Goal: Use online tool/utility: Utilize a website feature to perform a specific function

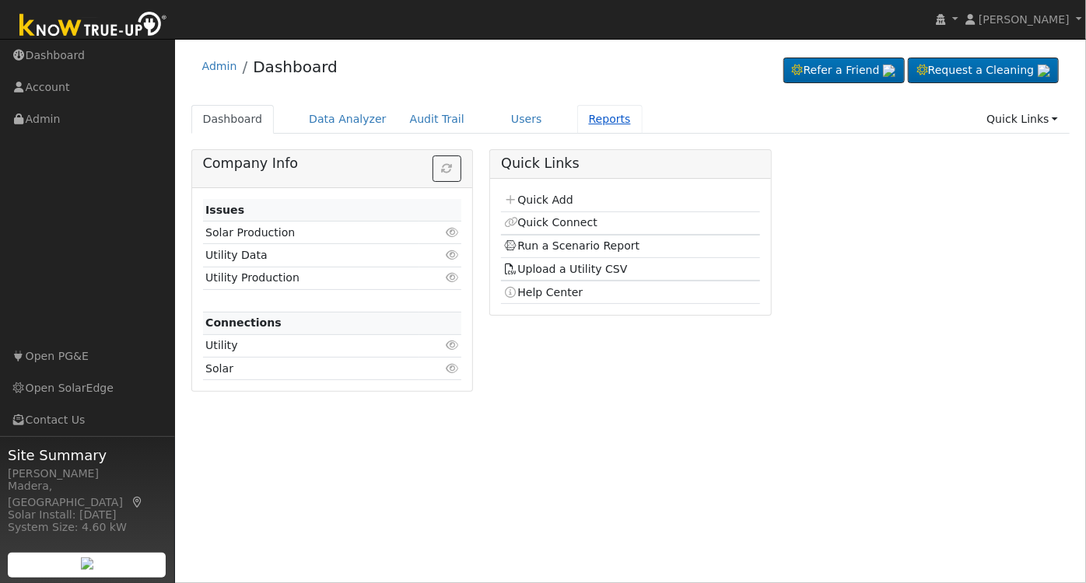
click at [589, 106] on link "Reports" at bounding box center [609, 119] width 65 height 29
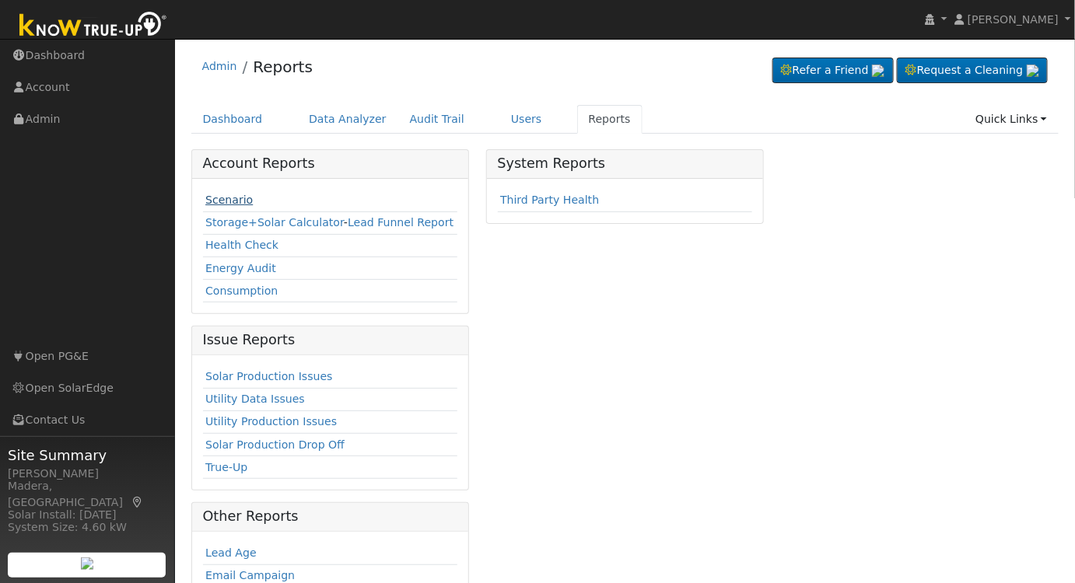
click at [226, 195] on link "Scenario" at bounding box center [228, 200] width 47 height 12
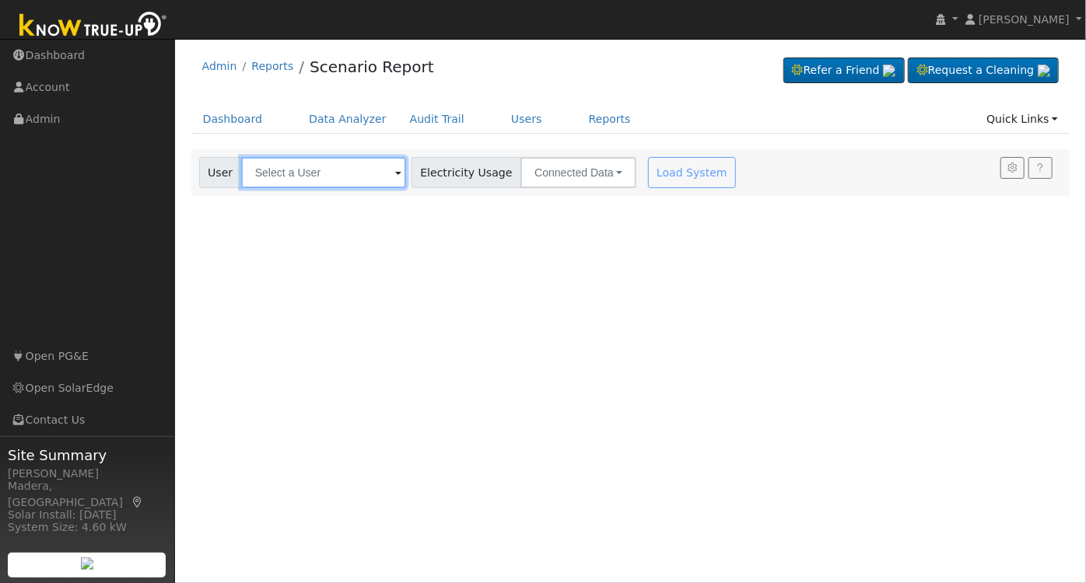
drag, startPoint x: 299, startPoint y: 166, endPoint x: 359, endPoint y: 179, distance: 61.9
click at [299, 167] on input "text" at bounding box center [323, 172] width 165 height 31
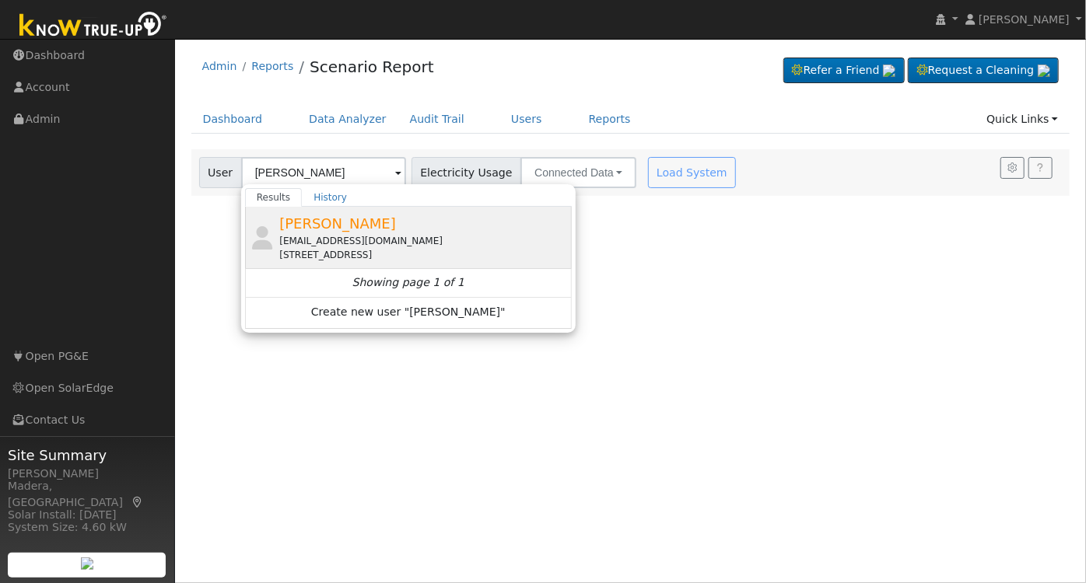
click at [377, 249] on div "[STREET_ADDRESS]" at bounding box center [423, 255] width 289 height 14
type input "[PERSON_NAME]"
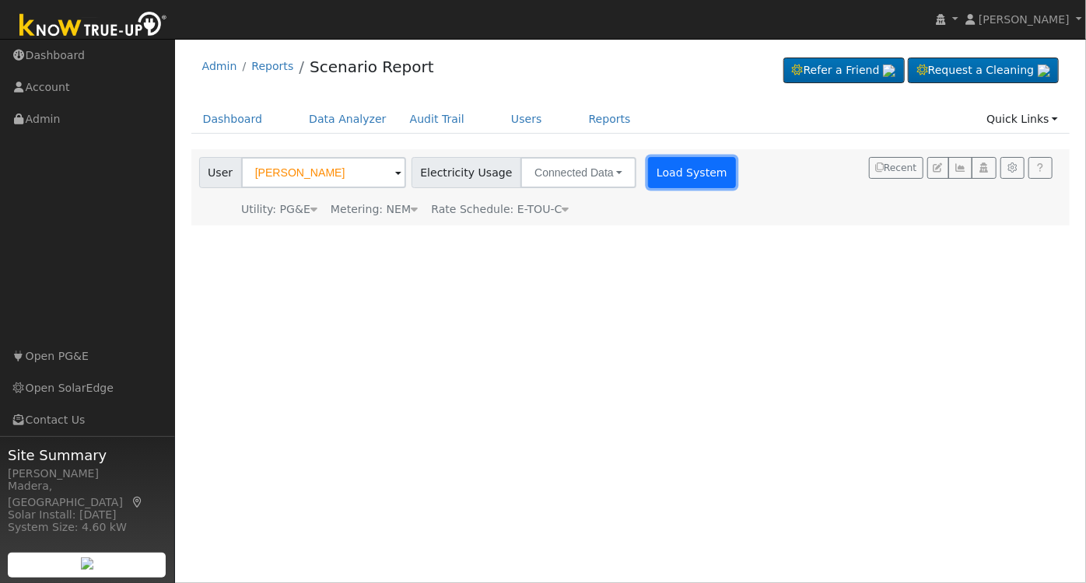
click at [666, 166] on button "Load System" at bounding box center [692, 172] width 89 height 31
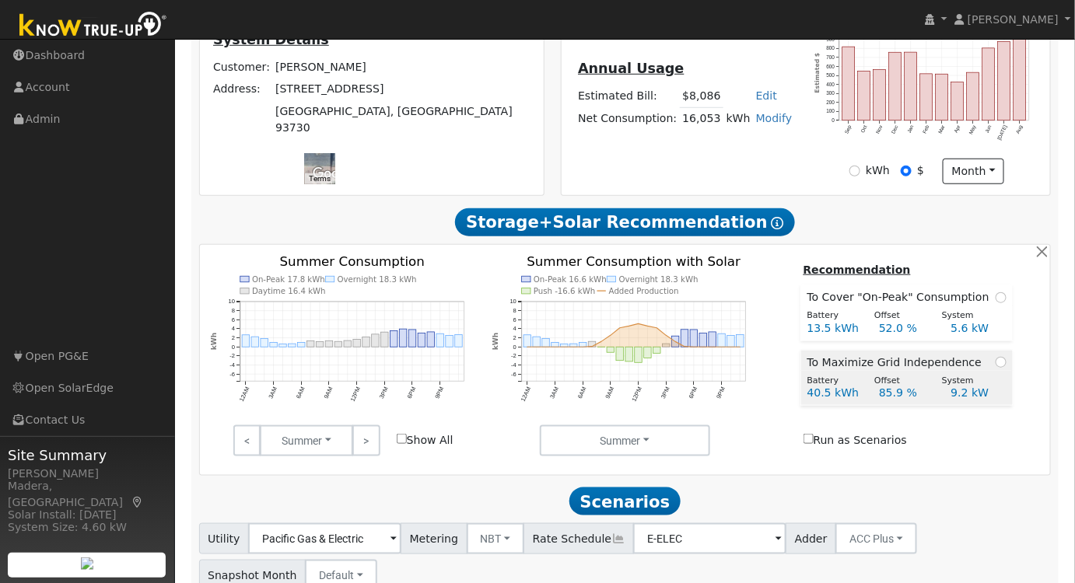
scroll to position [353, 0]
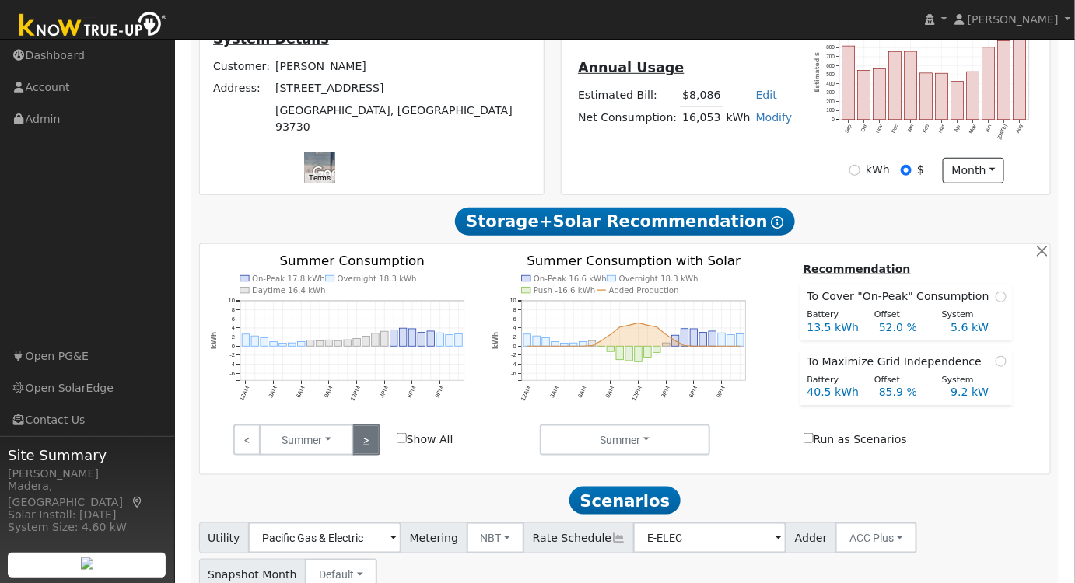
click at [362, 436] on link ">" at bounding box center [365, 440] width 27 height 31
click at [365, 433] on link ">" at bounding box center [365, 440] width 27 height 31
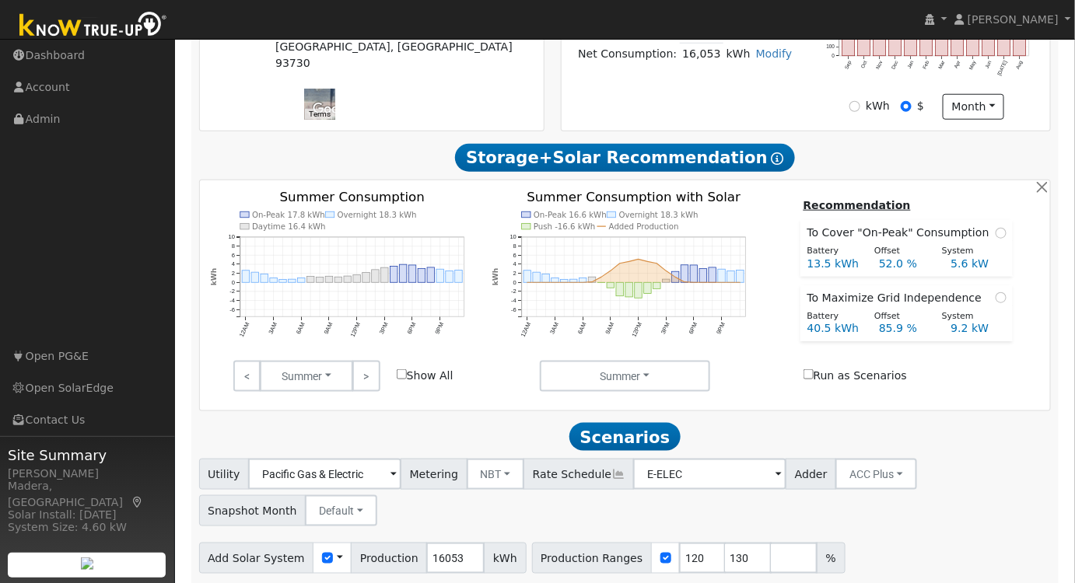
scroll to position [477, 0]
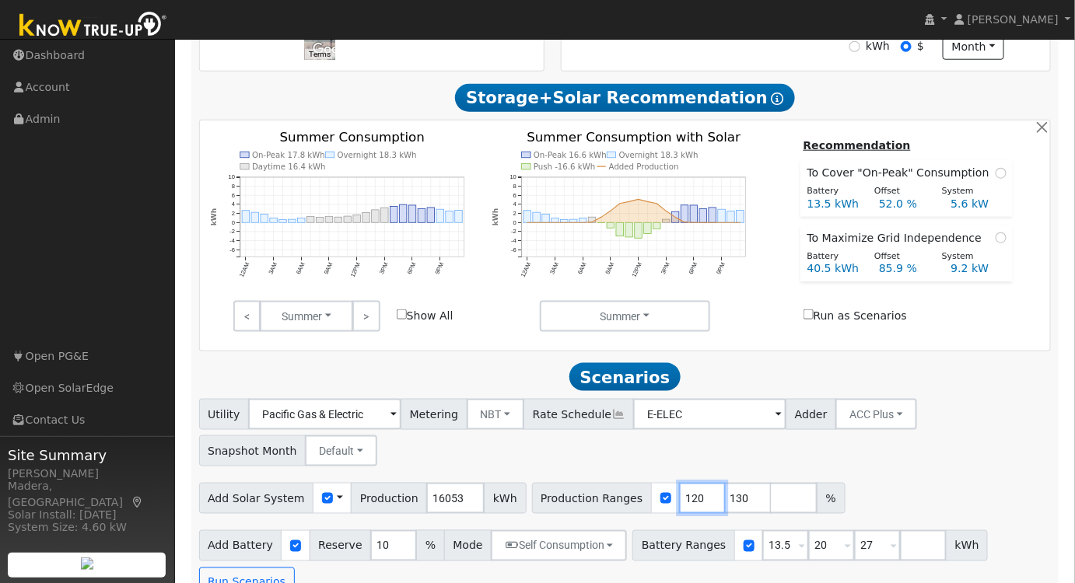
drag, startPoint x: 673, startPoint y: 506, endPoint x: 376, endPoint y: 482, distance: 298.2
click at [377, 484] on div "Add Solar System Use CSV Data Production 16053 kWh Production Ranges 120 130 %" at bounding box center [625, 496] width 858 height 37
type input "130"
drag, startPoint x: 672, startPoint y: 504, endPoint x: 534, endPoint y: 506, distance: 138.5
click at [534, 506] on div "Production Ranges 130 %" at bounding box center [666, 498] width 268 height 31
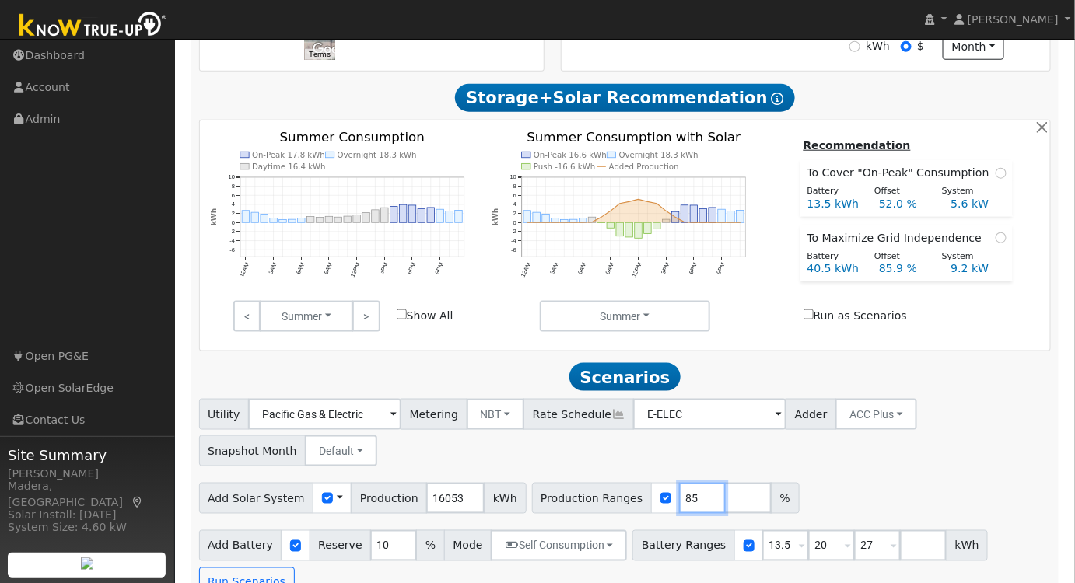
type input "85"
click at [816, 461] on div "Utility Pacific Gas & Electric Metering NBT NEM NBT Rate Schedule E-ELEC Adder …" at bounding box center [625, 430] width 858 height 73
click at [814, 461] on div "Utility Pacific Gas & Electric Metering NBT NEM NBT Rate Schedule E-ELEC Adder …" at bounding box center [625, 430] width 858 height 73
click at [762, 552] on input "13.5" at bounding box center [785, 546] width 47 height 31
drag, startPoint x: 761, startPoint y: 550, endPoint x: 670, endPoint y: 546, distance: 91.1
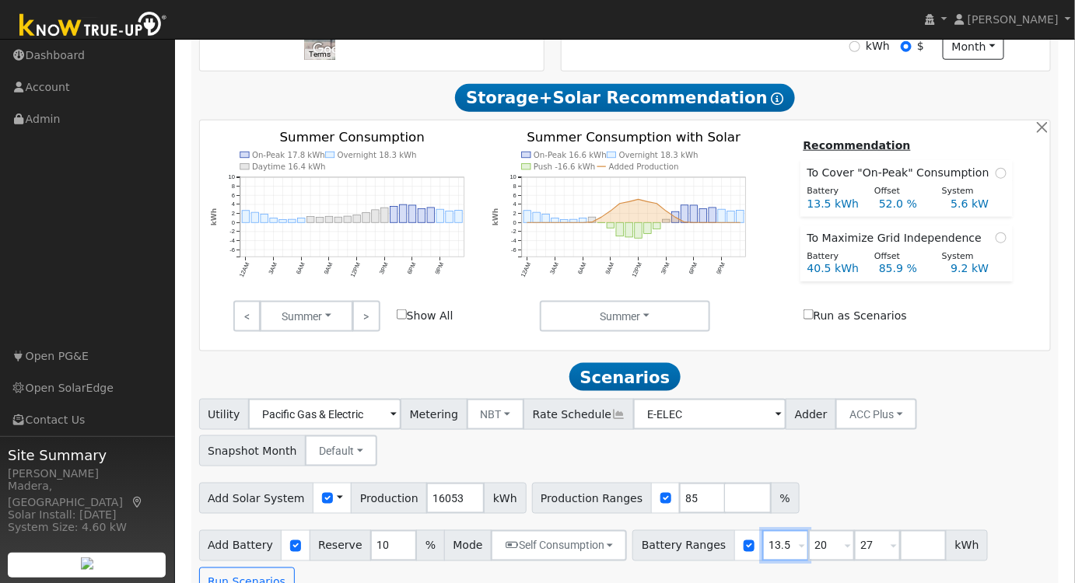
click at [670, 546] on div "Battery Ranges 13.5 Overrides Reserve % Mode None None Self Consumption Peak Sa…" at bounding box center [811, 546] width 356 height 31
type input "20"
type input "27"
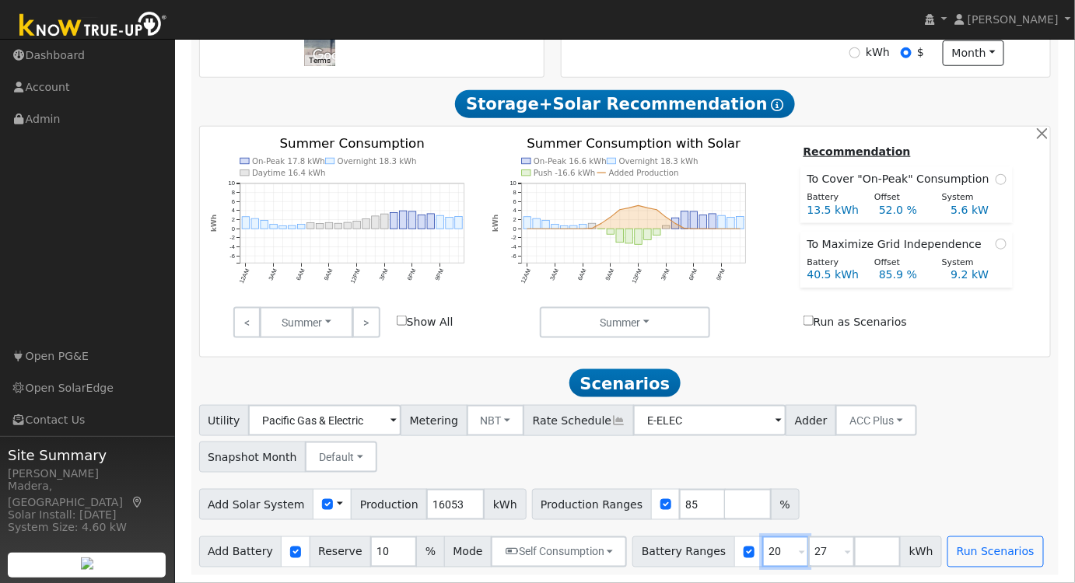
type input "20"
click at [891, 487] on div "Add Solar System Use CSV Data Production 16053 kWh Production Ranges 85 %" at bounding box center [625, 502] width 858 height 37
click at [578, 555] on button "Self Consumption" at bounding box center [559, 552] width 136 height 31
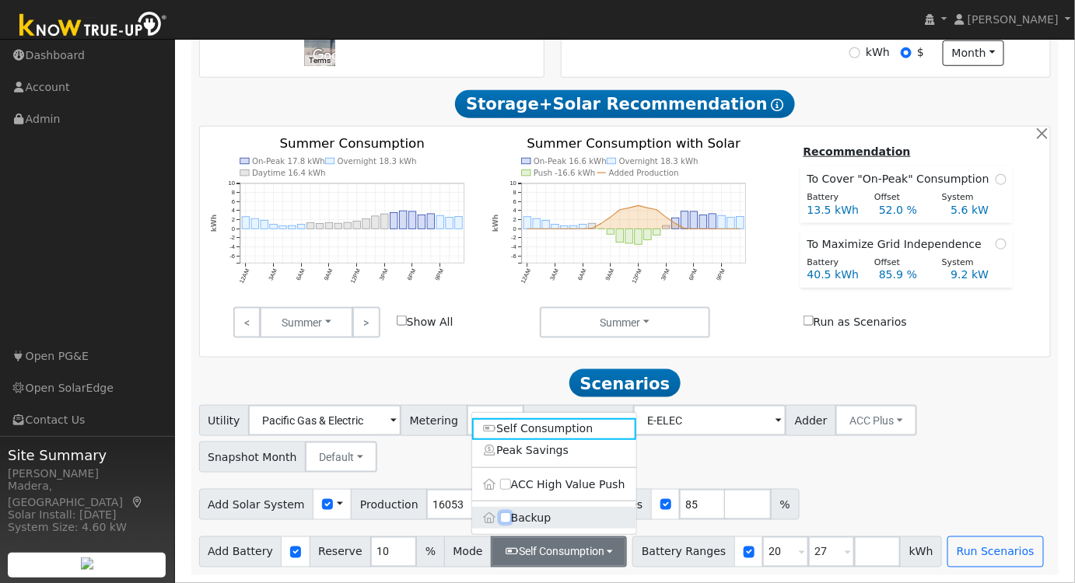
click at [505, 517] on input "Backup" at bounding box center [505, 518] width 11 height 11
checkbox input "true"
type input "20"
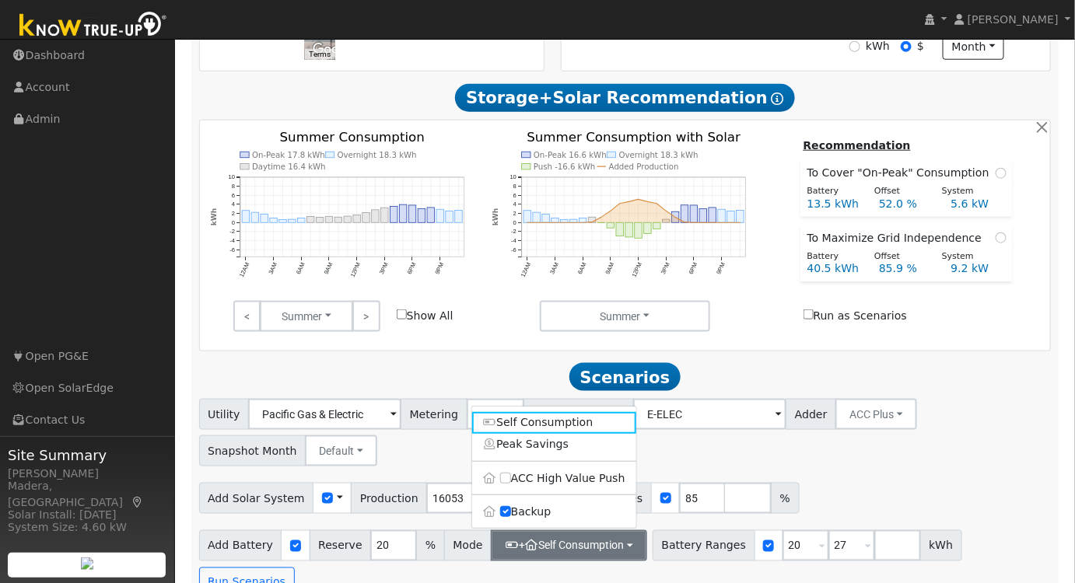
click at [963, 488] on div "Add Solar System Use CSV Data Production 16053 kWh Production Ranges 85 %" at bounding box center [625, 496] width 858 height 37
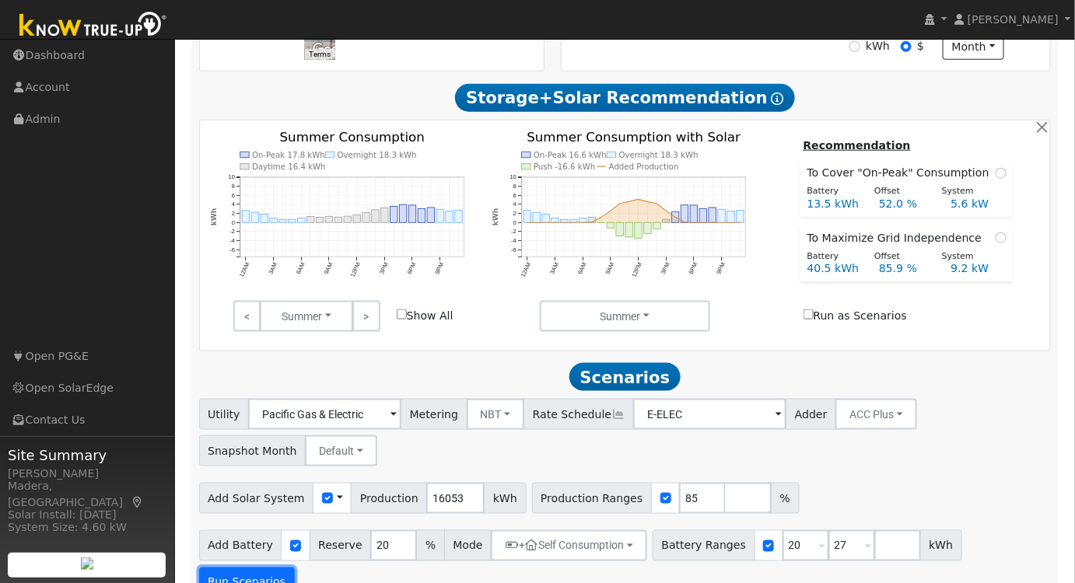
click at [295, 568] on button "Run Scenarios" at bounding box center [247, 583] width 96 height 31
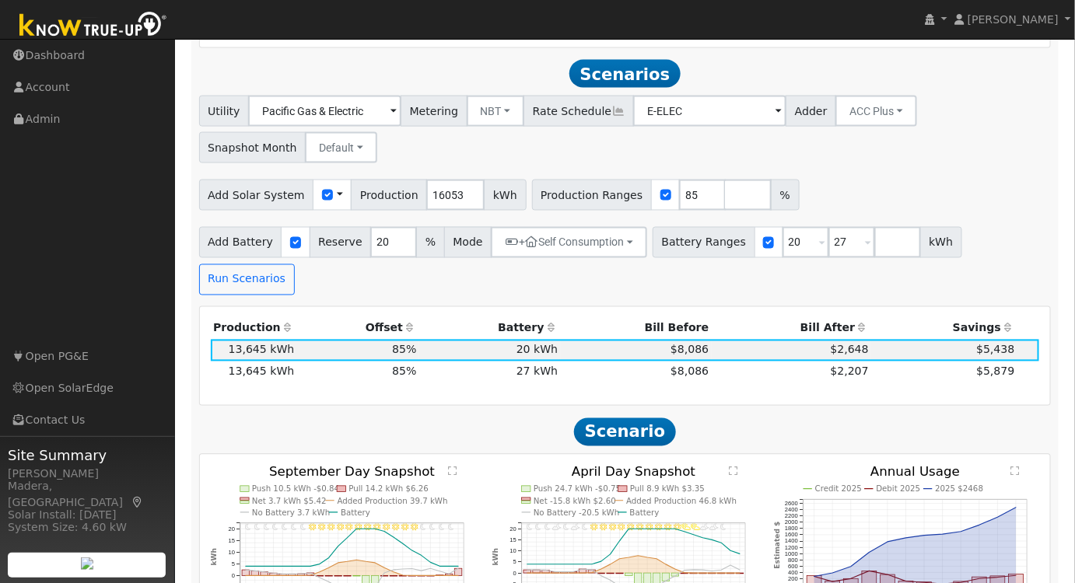
scroll to position [798, 0]
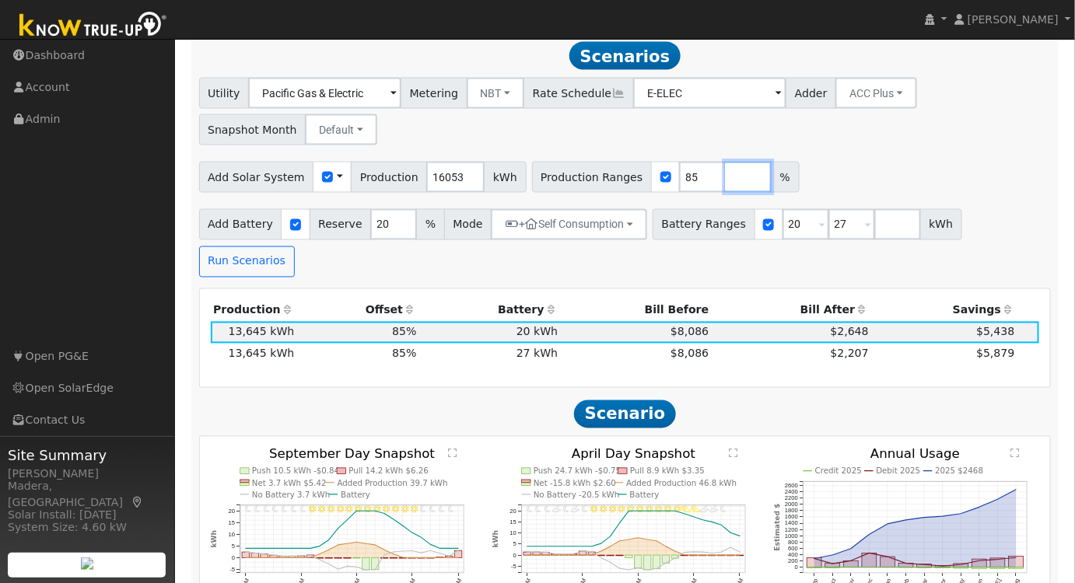
click at [725, 189] on input "number" at bounding box center [748, 177] width 47 height 31
type input "118"
click at [866, 166] on div "Add Solar System Use CSV Data Production 16053 kWh Production Ranges 85 118 %" at bounding box center [625, 174] width 858 height 37
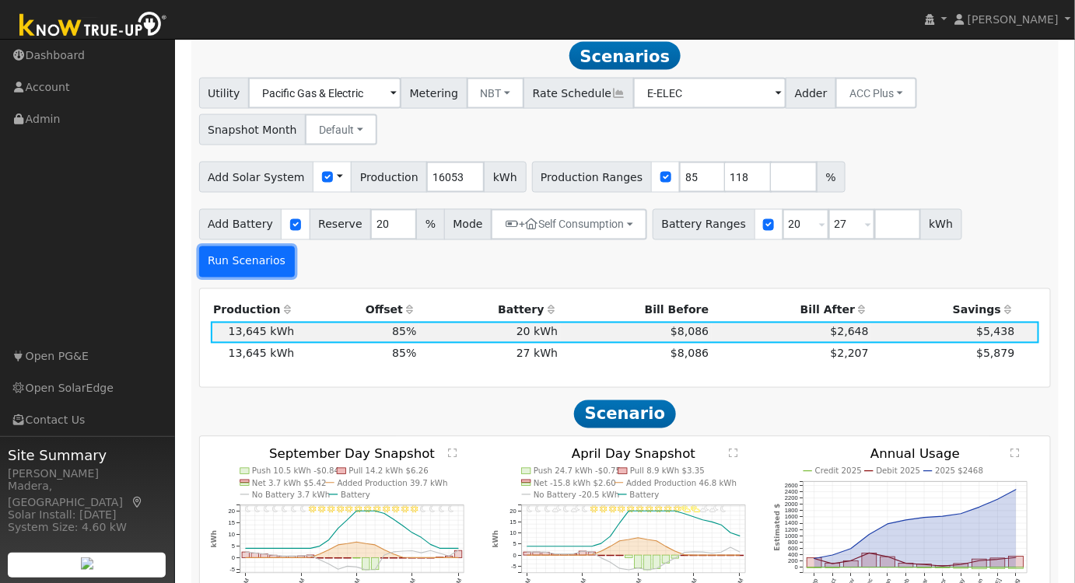
click at [295, 247] on button "Run Scenarios" at bounding box center [247, 262] width 96 height 31
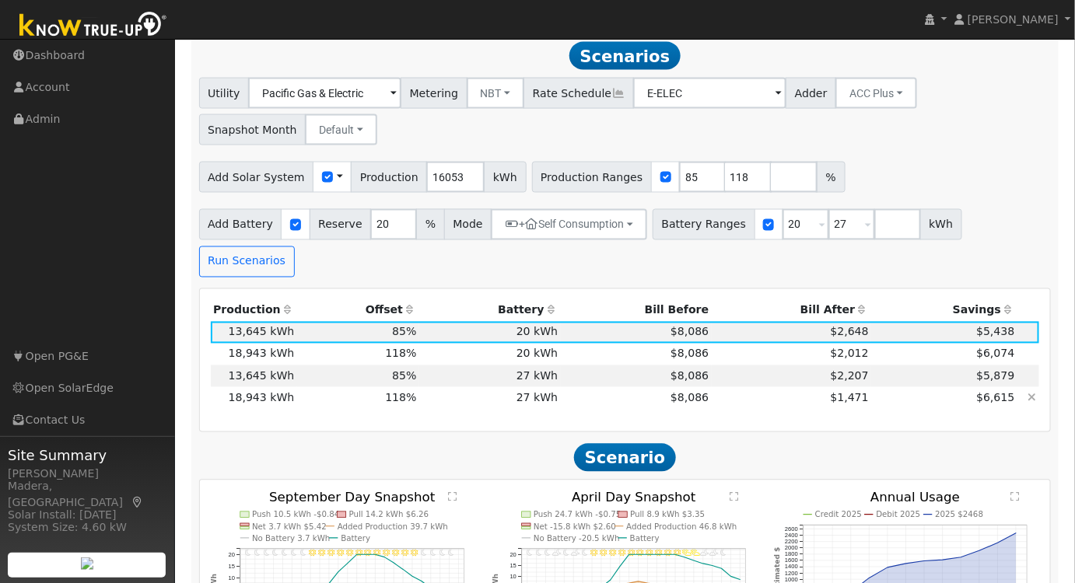
click at [576, 387] on td "$8,086" at bounding box center [636, 398] width 151 height 22
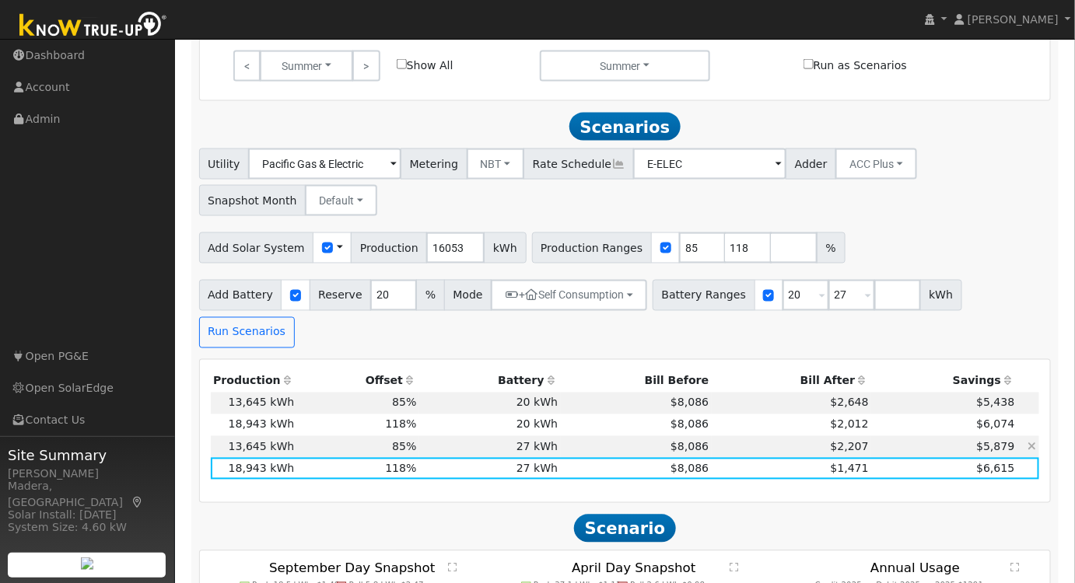
scroll to position [91, 0]
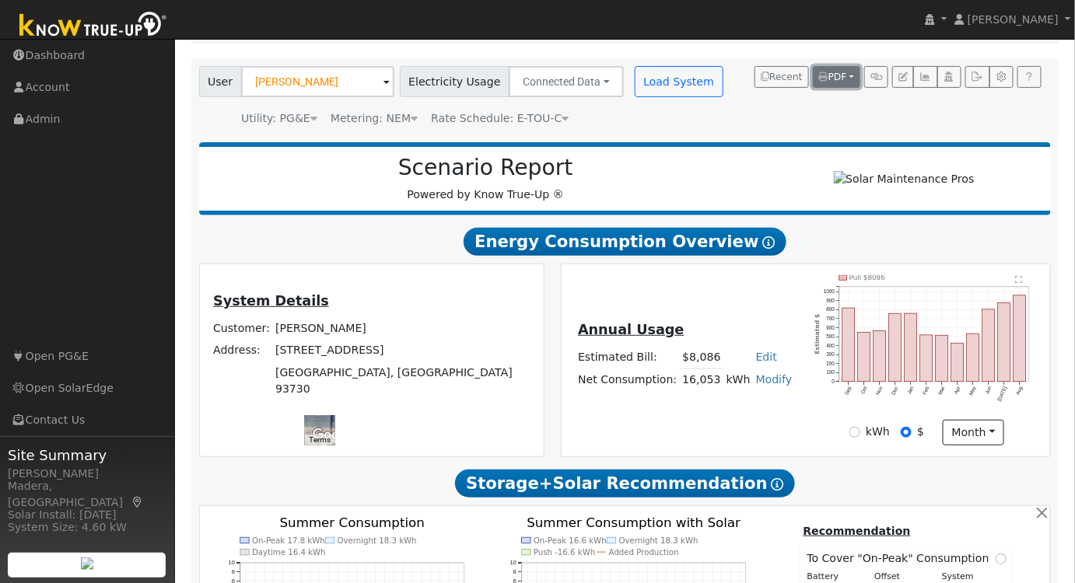
click at [850, 75] on button "PDF" at bounding box center [836, 77] width 47 height 22
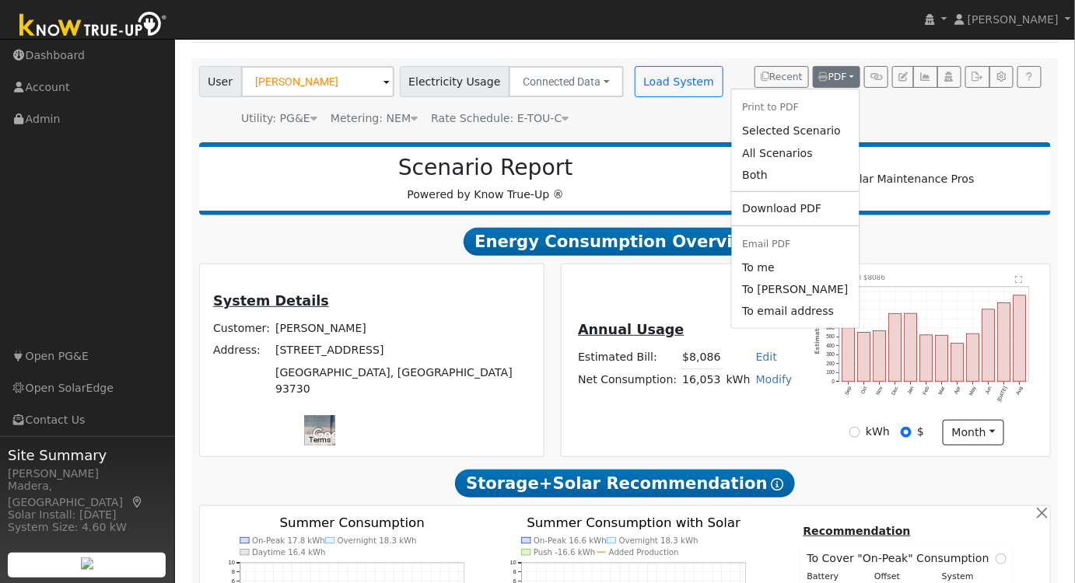
drag, startPoint x: 788, startPoint y: 130, endPoint x: 413, endPoint y: 265, distance: 398.7
click at [790, 129] on link "Selected Scenario" at bounding box center [795, 132] width 128 height 22
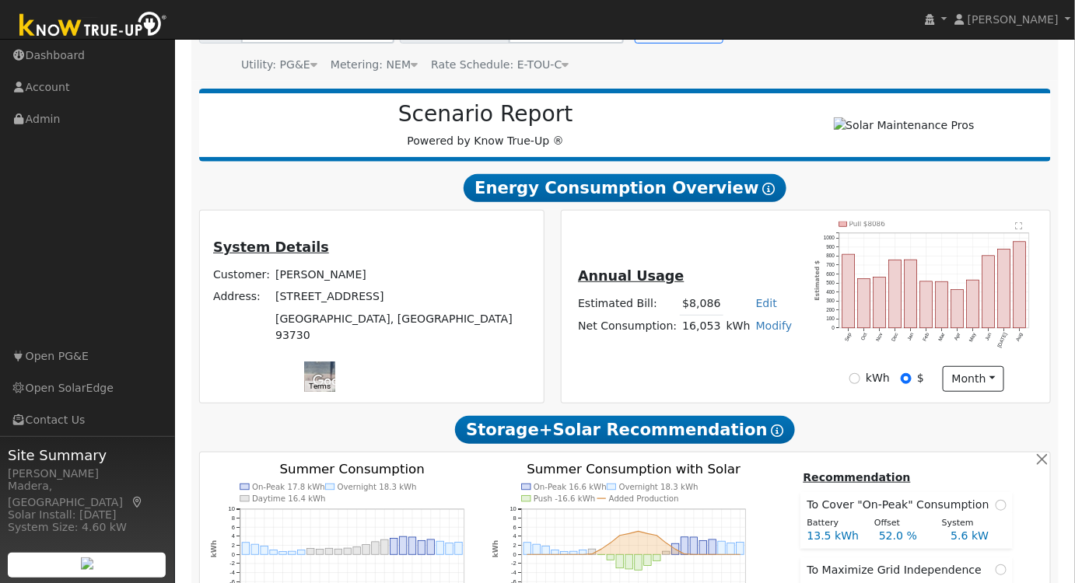
scroll to position [0, 0]
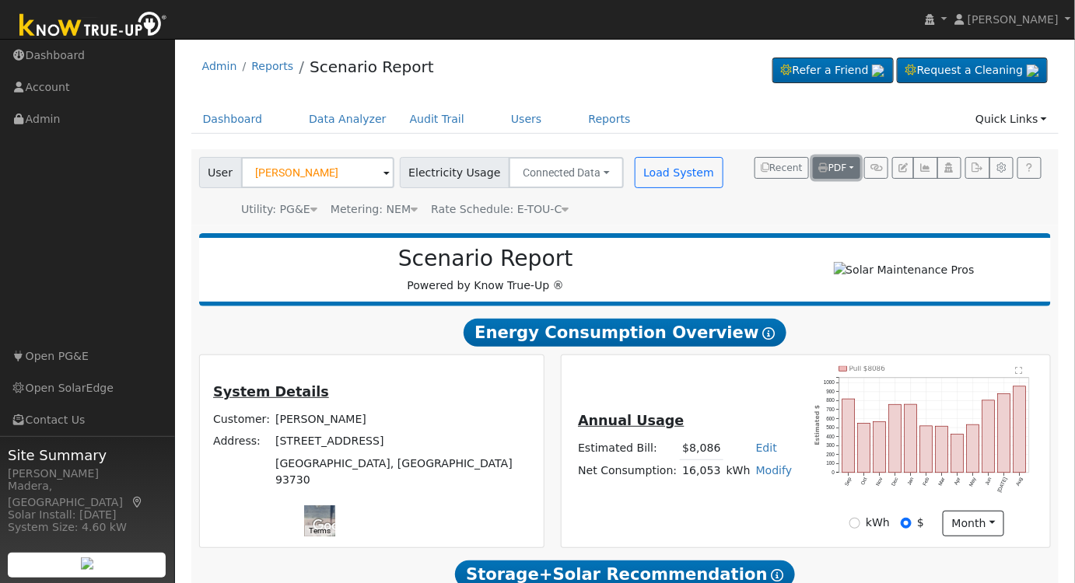
click at [846, 166] on span "PDF" at bounding box center [833, 168] width 28 height 11
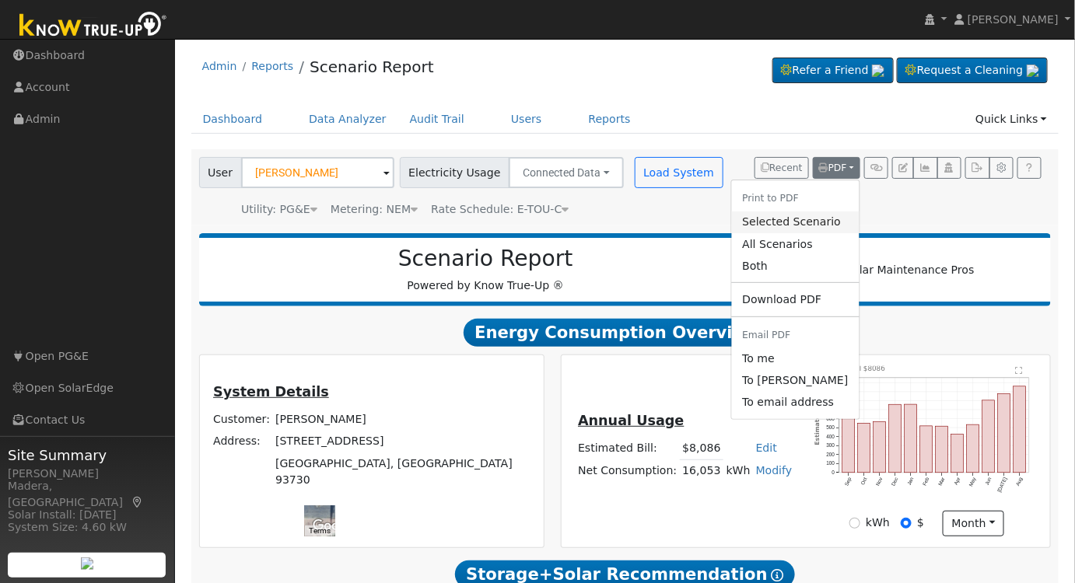
click at [798, 214] on link "Selected Scenario" at bounding box center [795, 223] width 128 height 22
